Goal: Find specific page/section: Find specific page/section

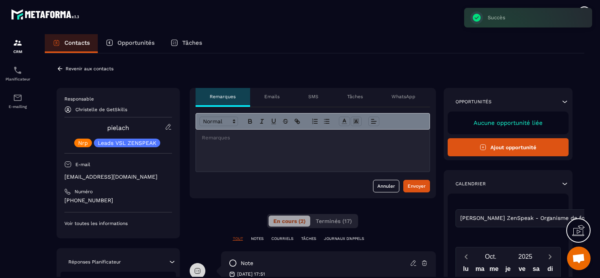
click at [62, 68] on icon at bounding box center [60, 68] width 7 height 7
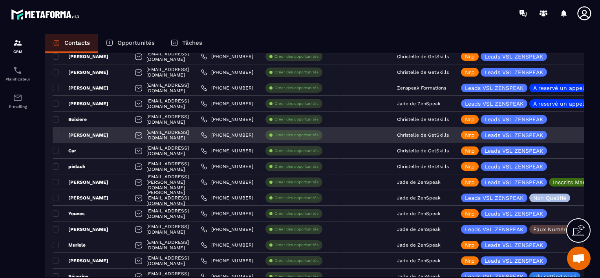
scroll to position [1126, 0]
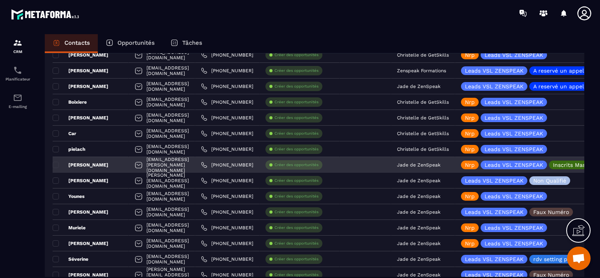
click at [441, 166] on p "Jade de ZenSpeak" at bounding box center [419, 164] width 44 height 5
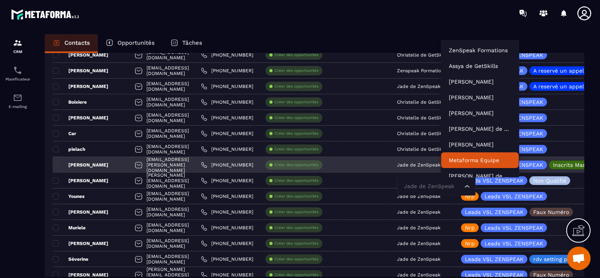
scroll to position [6, 0]
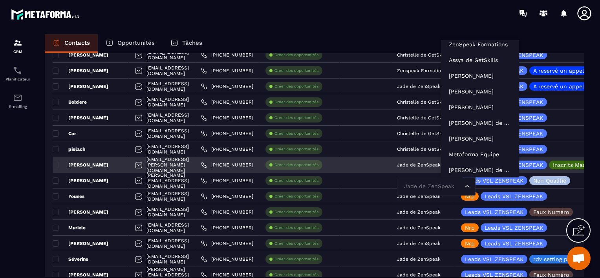
click at [460, 186] on input "Search for option" at bounding box center [432, 186] width 60 height 9
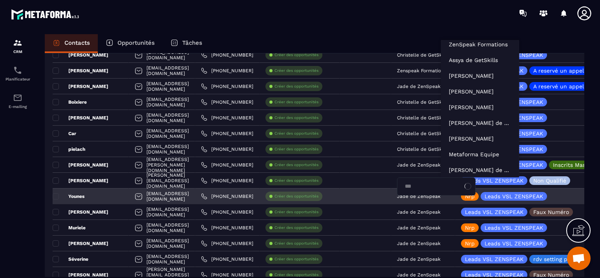
scroll to position [0, 0]
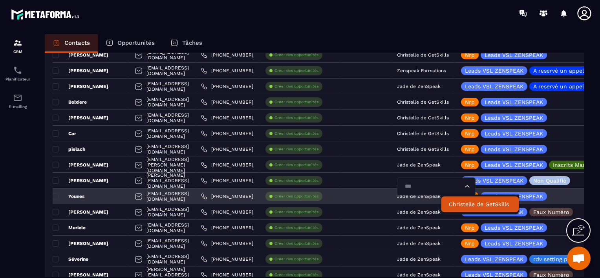
type input "****"
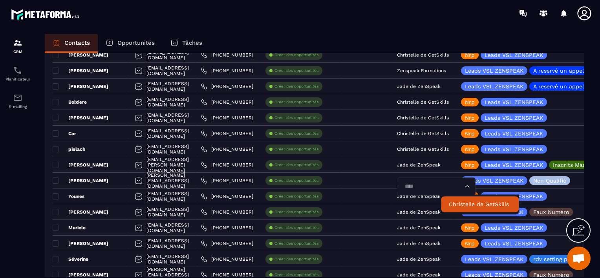
click at [455, 204] on p "Christelle de GetSkills" at bounding box center [480, 204] width 62 height 8
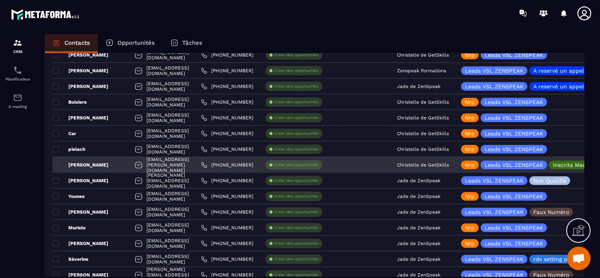
click at [121, 165] on div "[PERSON_NAME]" at bounding box center [91, 165] width 76 height 16
